Goal: Task Accomplishment & Management: Manage account settings

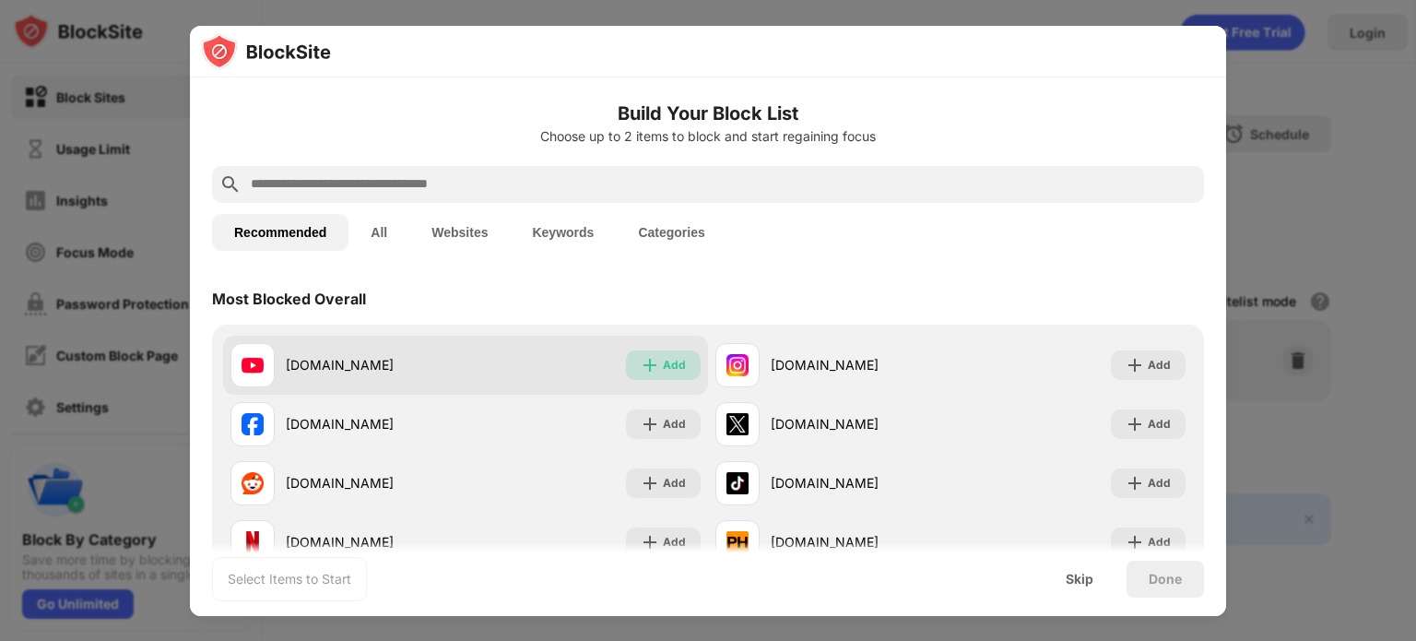
click at [637, 375] on div "Add" at bounding box center [663, 365] width 75 height 30
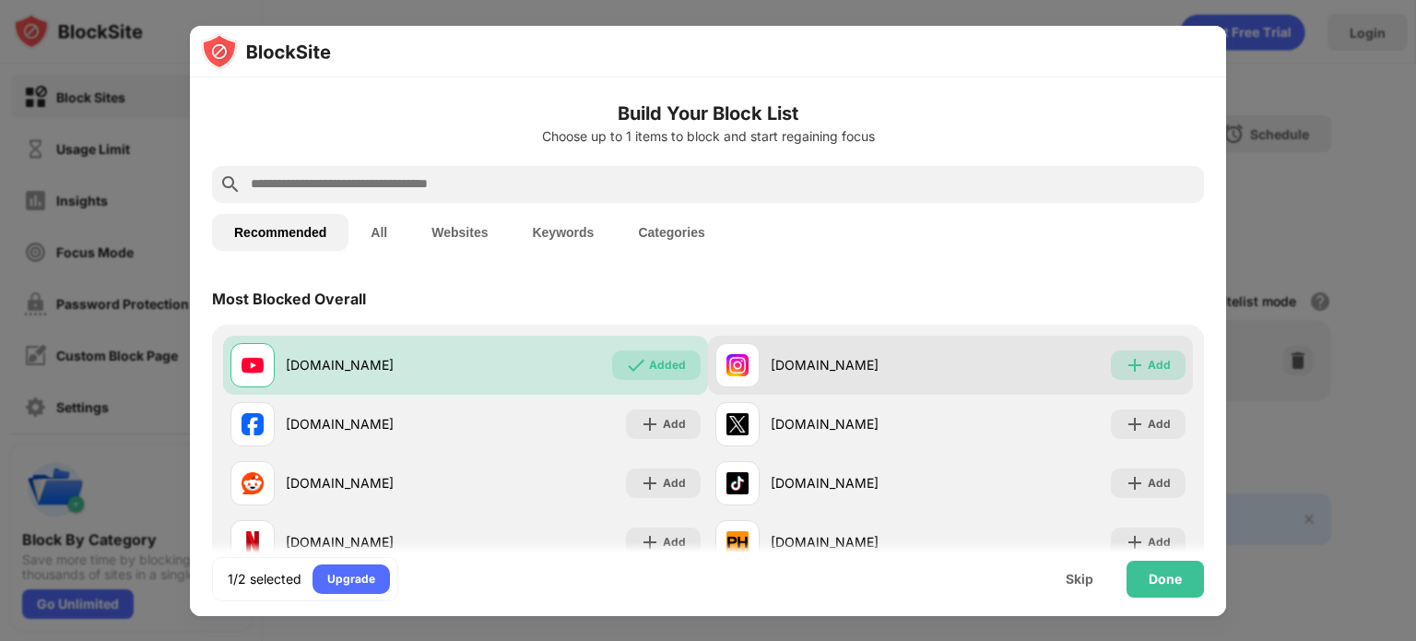
click at [1133, 366] on div "Add" at bounding box center [1148, 365] width 75 height 30
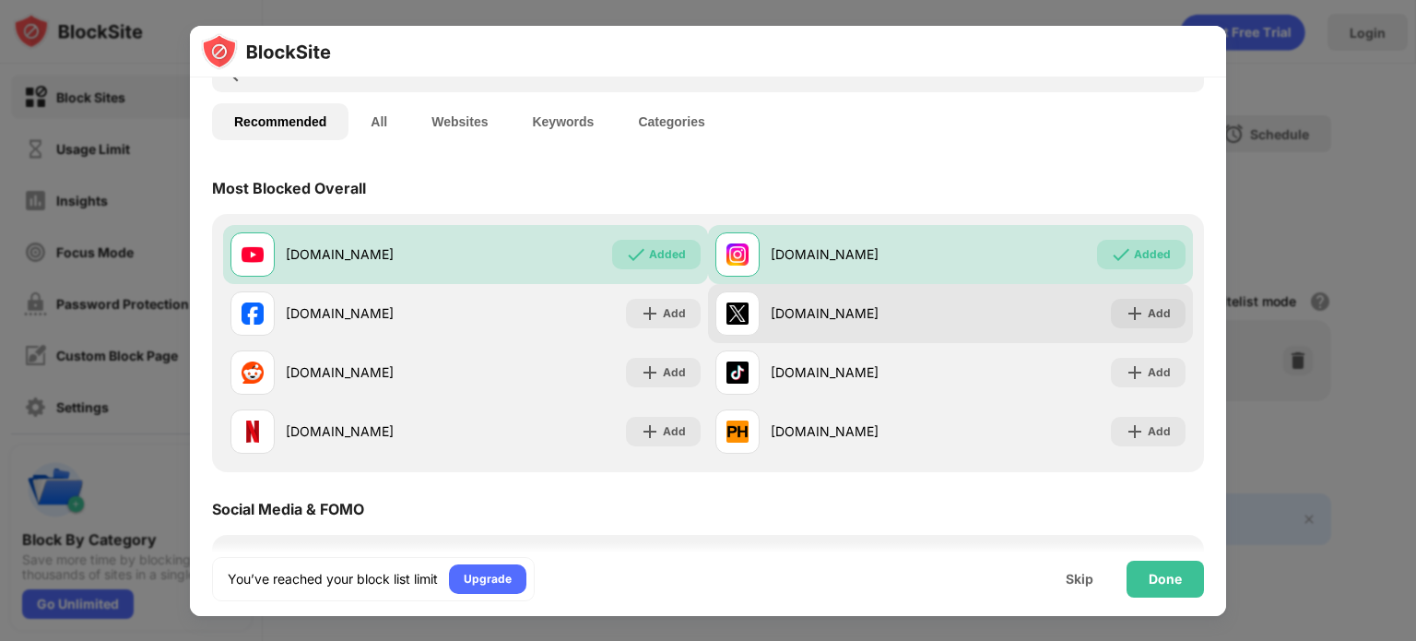
scroll to position [111, 0]
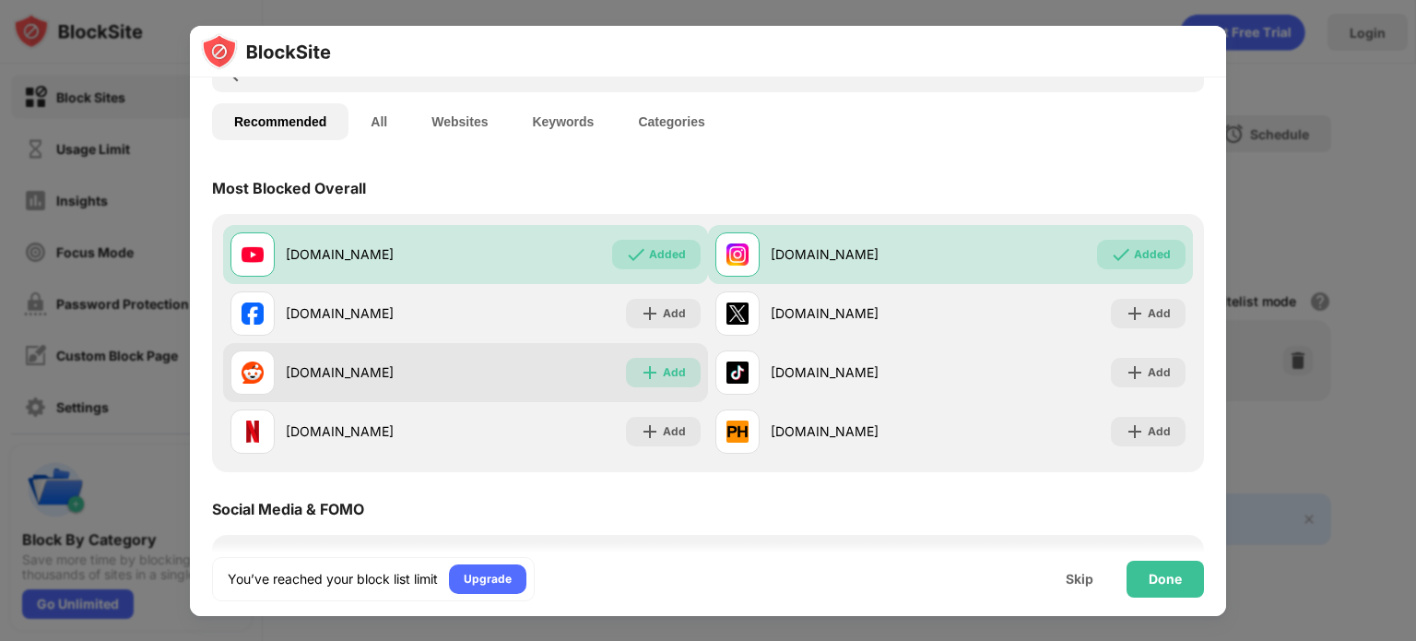
click at [663, 377] on div "Add" at bounding box center [674, 372] width 23 height 18
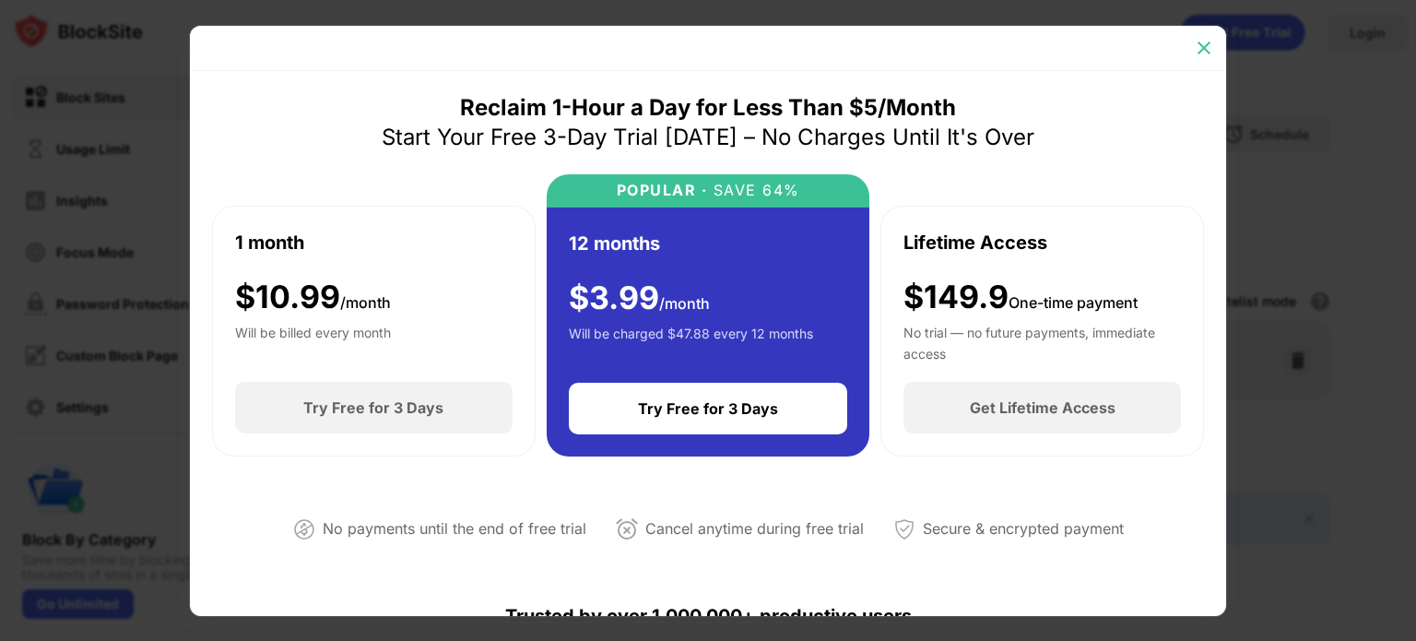
click at [1202, 46] on img at bounding box center [1204, 48] width 18 height 18
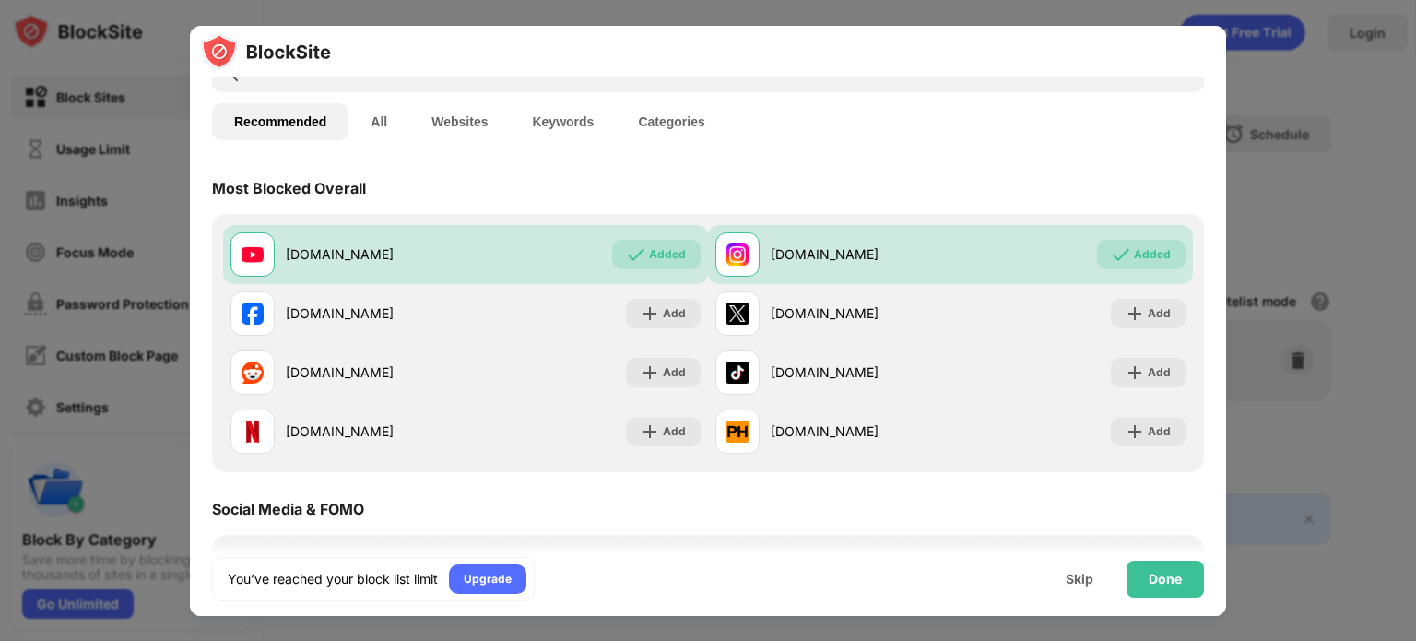
scroll to position [102, 0]
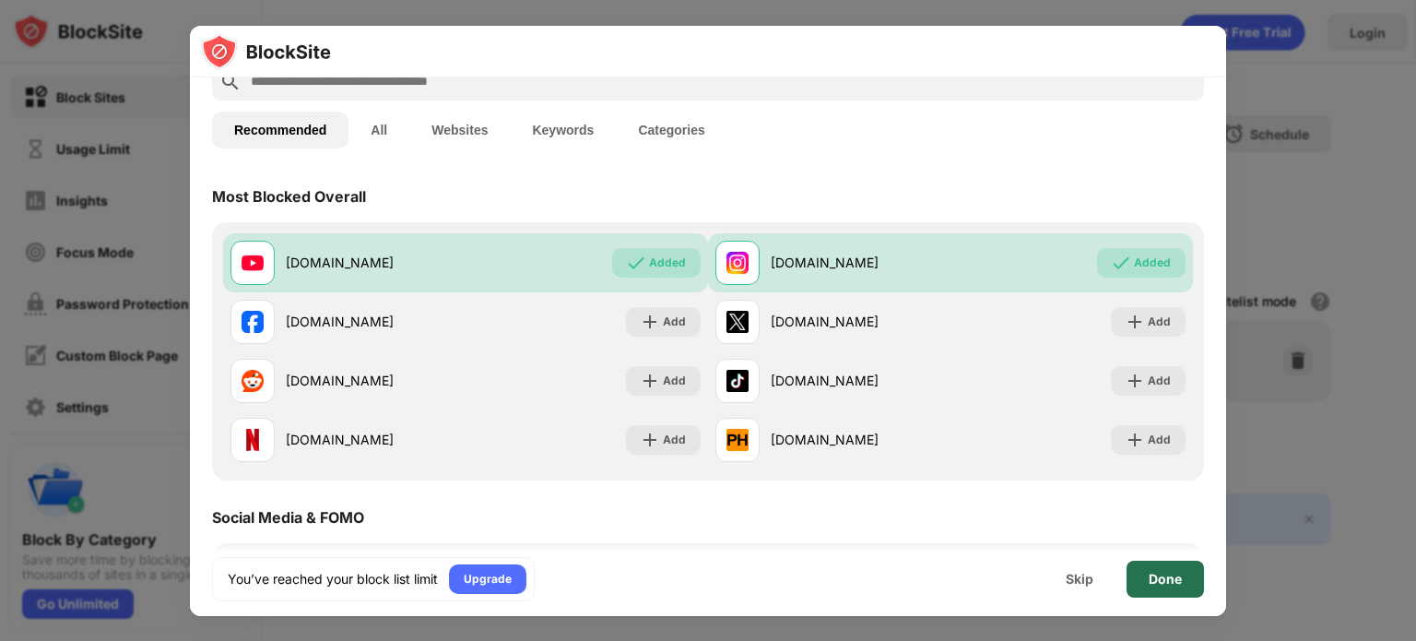
click at [1143, 571] on div "Done" at bounding box center [1165, 579] width 77 height 37
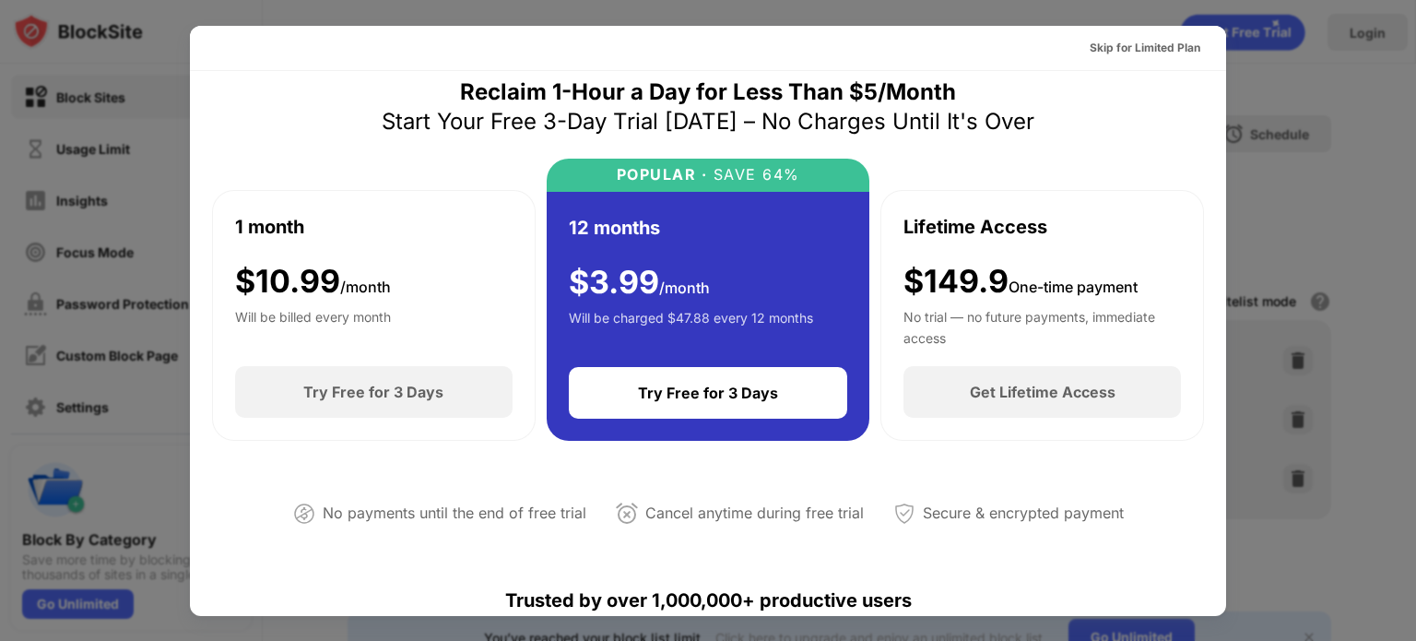
scroll to position [0, 0]
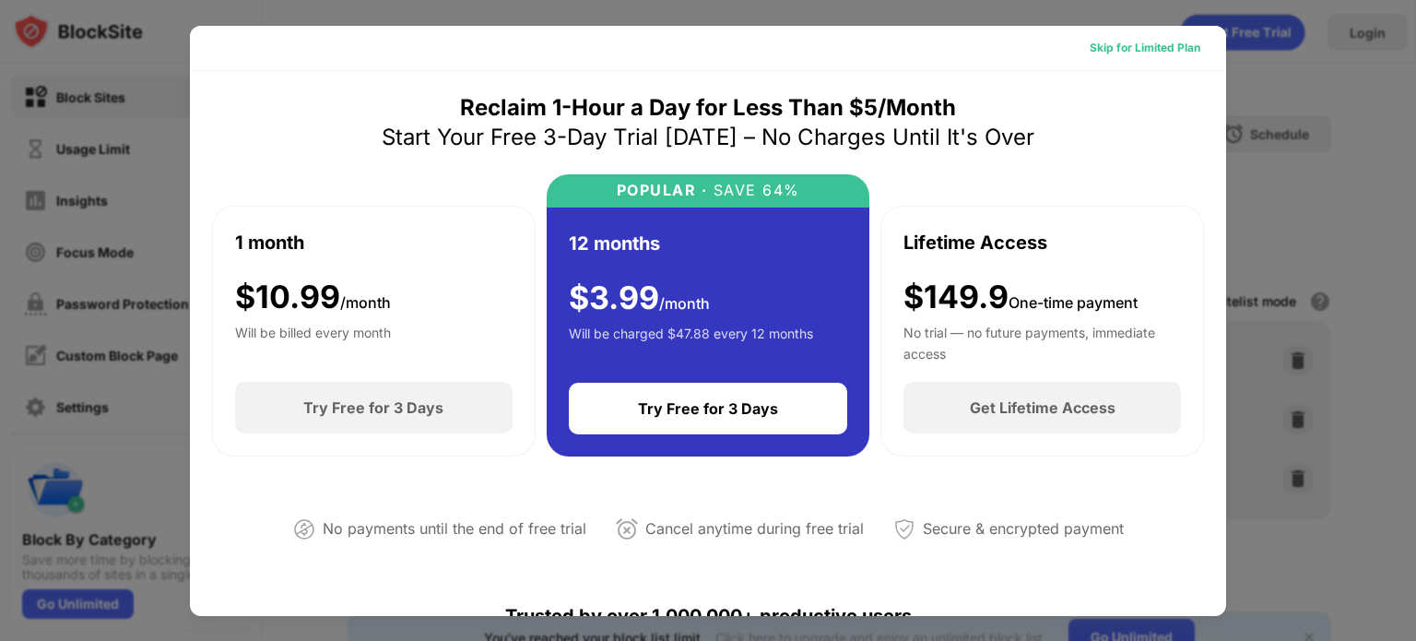
click at [1132, 44] on div "Skip for Limited Plan" at bounding box center [1145, 48] width 111 height 18
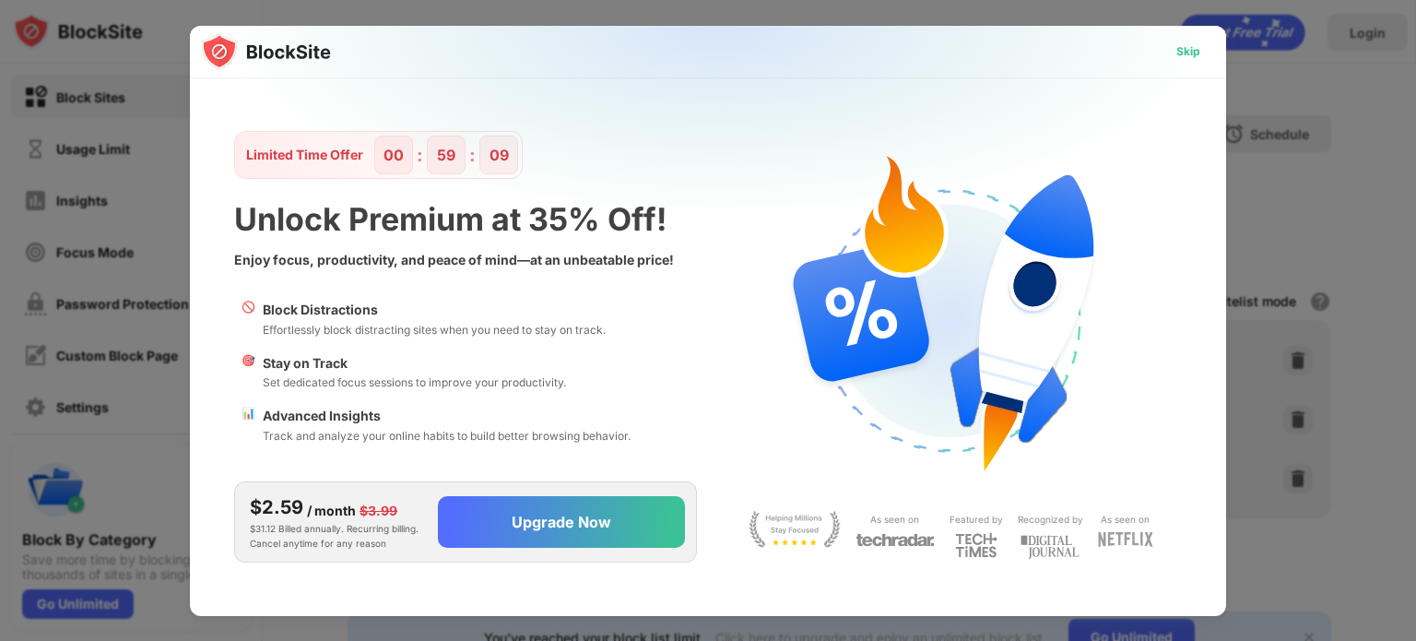
click at [1182, 45] on div "Skip" at bounding box center [1189, 51] width 24 height 18
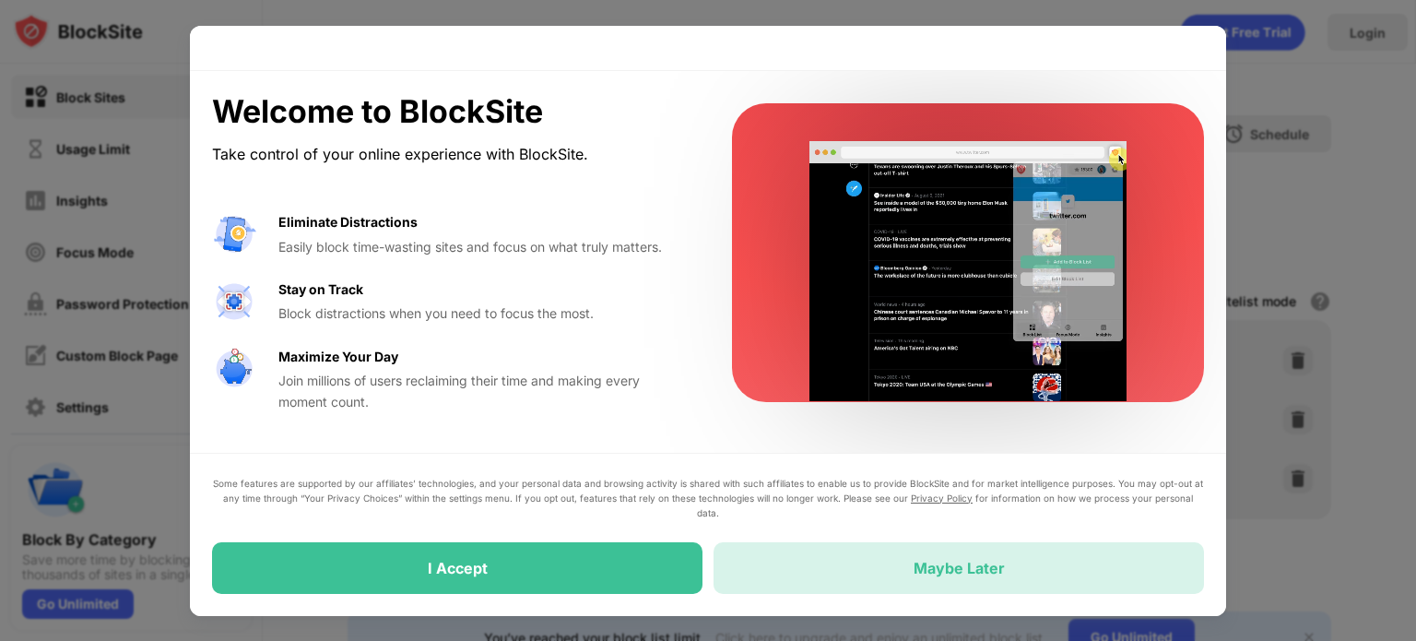
click at [815, 563] on div "Maybe Later" at bounding box center [959, 568] width 491 height 52
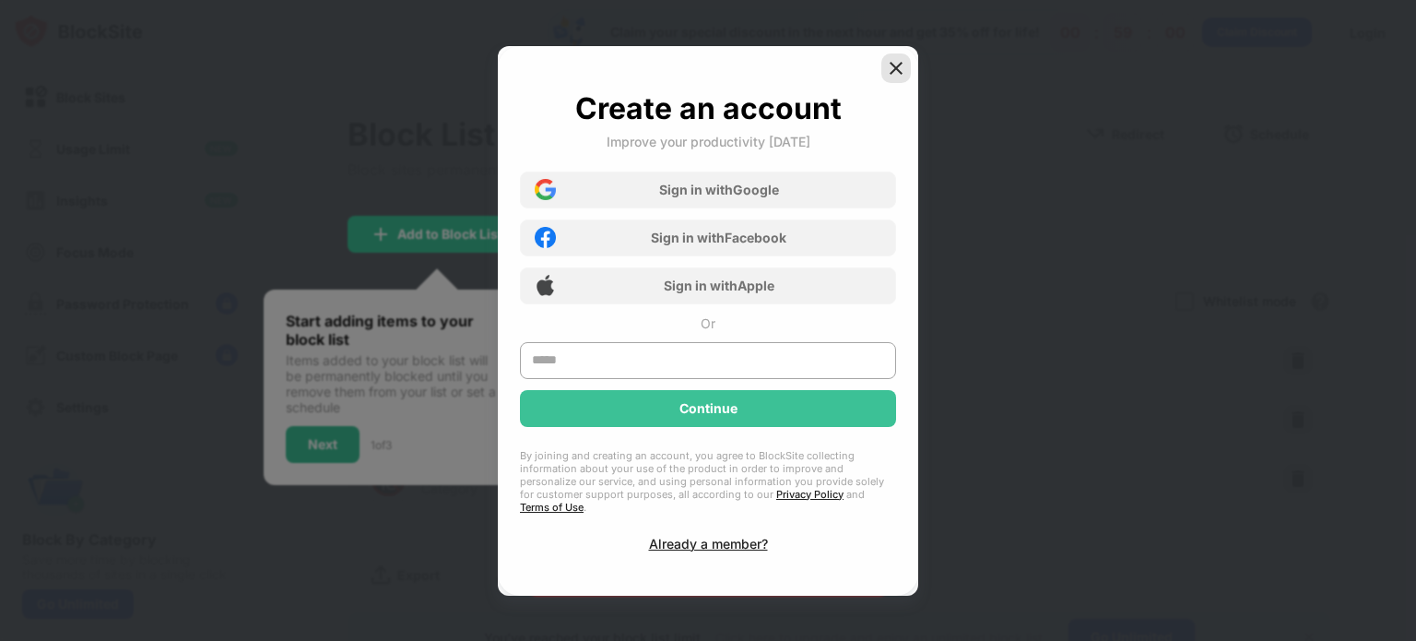
click at [889, 77] on img at bounding box center [896, 68] width 18 height 18
